Goal: Task Accomplishment & Management: Manage account settings

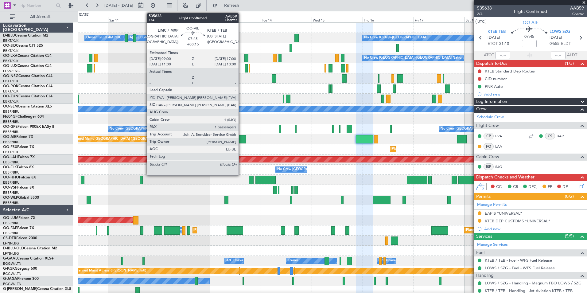
click at [241, 138] on div at bounding box center [237, 139] width 17 height 8
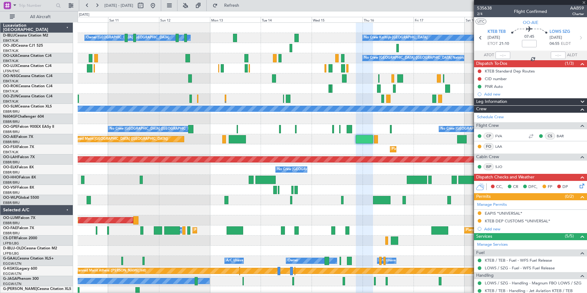
type input "+00:15"
type input "1"
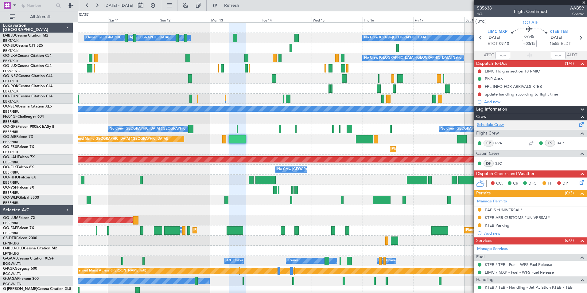
click at [503, 125] on link "Schedule Crew" at bounding box center [490, 125] width 27 height 6
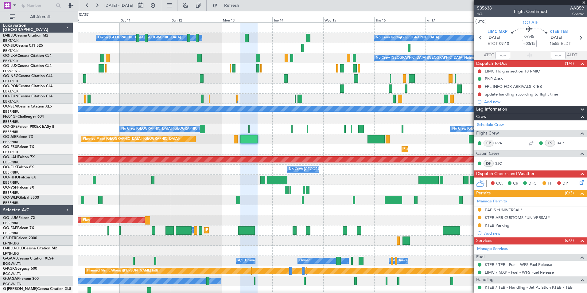
click at [230, 169] on div "No Crew Kortrijk-[GEOGRAPHIC_DATA] Owner [GEOGRAPHIC_DATA]-[GEOGRAPHIC_DATA] No…" at bounding box center [332, 230] width 509 height 415
click at [486, 8] on span "535638" at bounding box center [484, 8] width 15 height 6
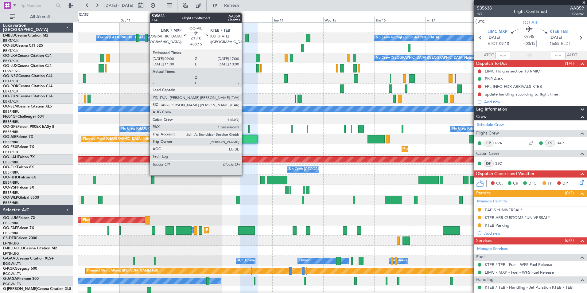
click at [244, 139] on div at bounding box center [248, 139] width 17 height 8
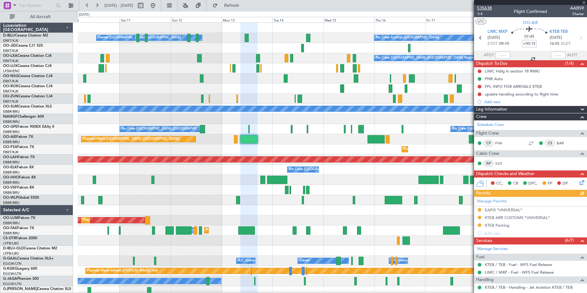
click at [481, 6] on span "535638" at bounding box center [484, 8] width 15 height 6
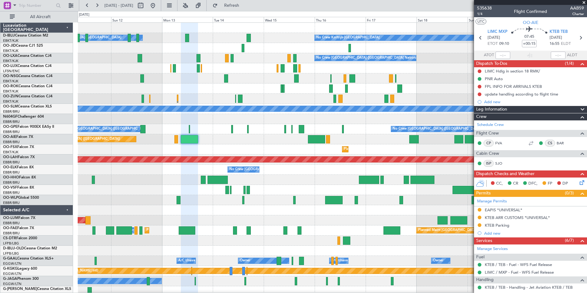
click at [297, 149] on div "No Crew Kortrijk-[GEOGRAPHIC_DATA] Owner [GEOGRAPHIC_DATA]-[GEOGRAPHIC_DATA] No…" at bounding box center [332, 230] width 509 height 415
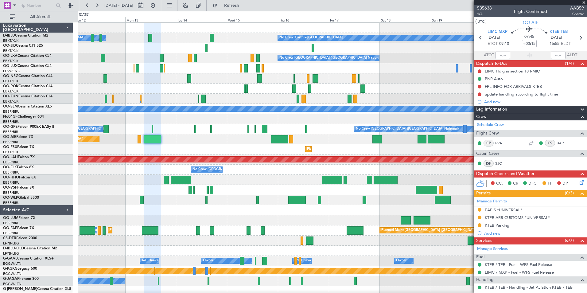
click at [320, 142] on div "Planned Maint [GEOGRAPHIC_DATA] ([GEOGRAPHIC_DATA])" at bounding box center [332, 139] width 509 height 10
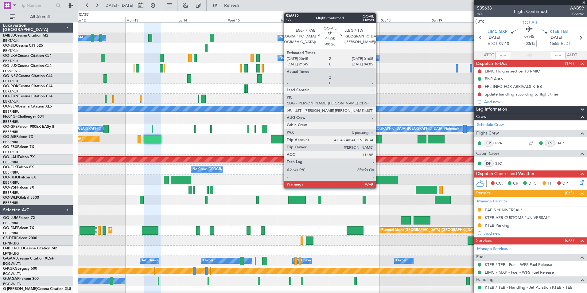
click at [379, 137] on div at bounding box center [376, 139] width 9 height 8
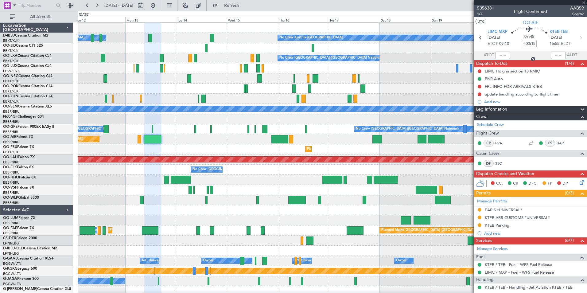
type input "-00:20"
type input "3"
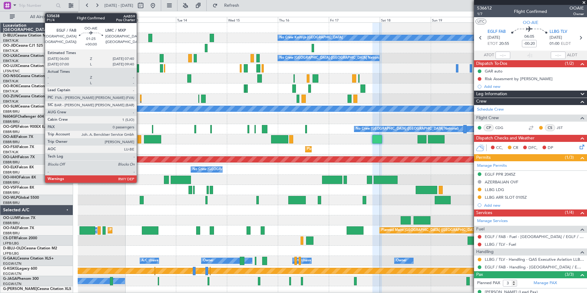
click at [139, 142] on div at bounding box center [140, 139] width 4 height 8
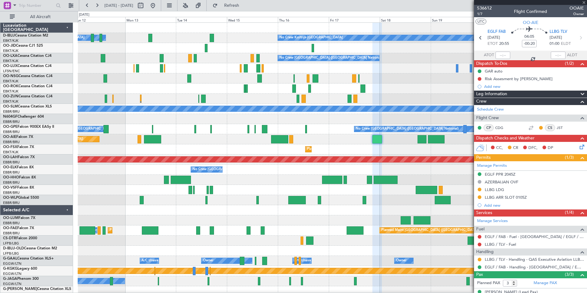
type input "0"
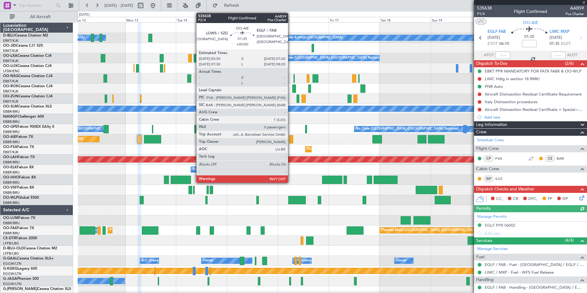
click at [291, 140] on div at bounding box center [291, 139] width 4 height 8
